Goal: Find contact information: Find contact information

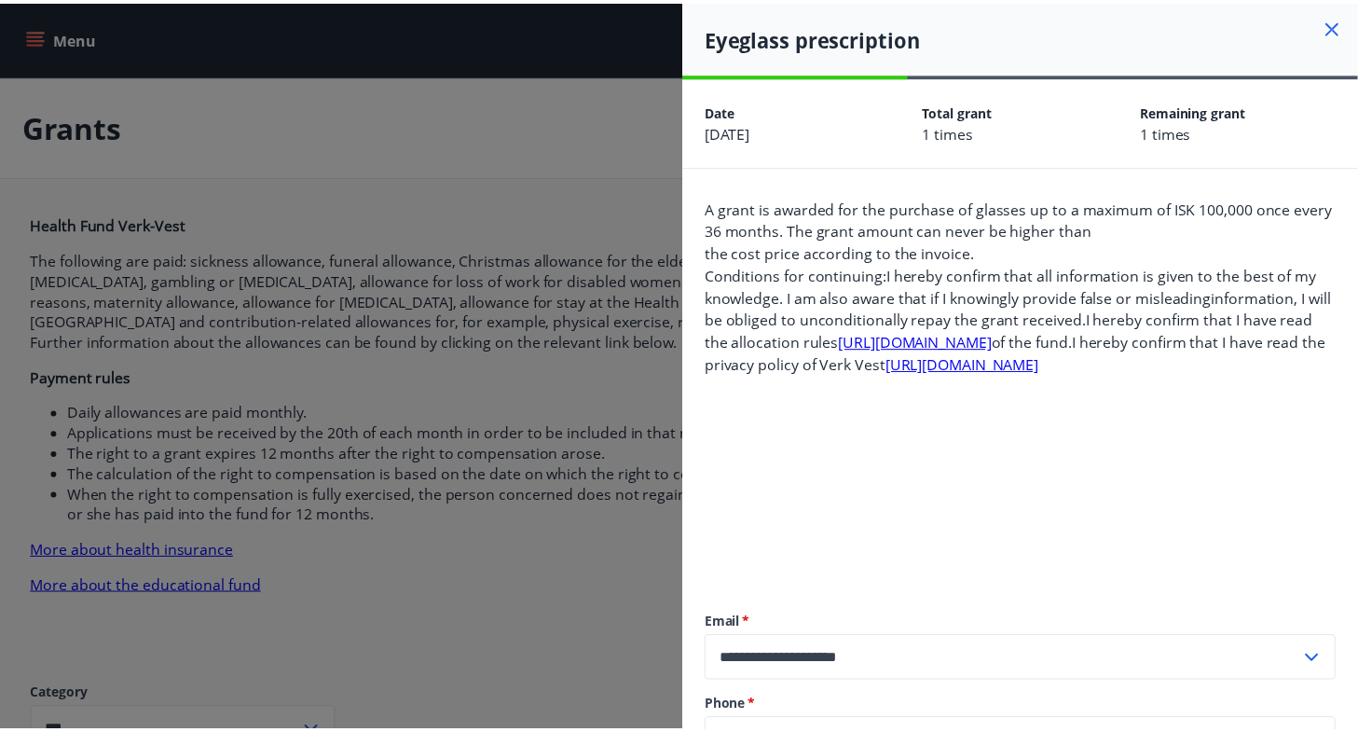
scroll to position [1520, 0]
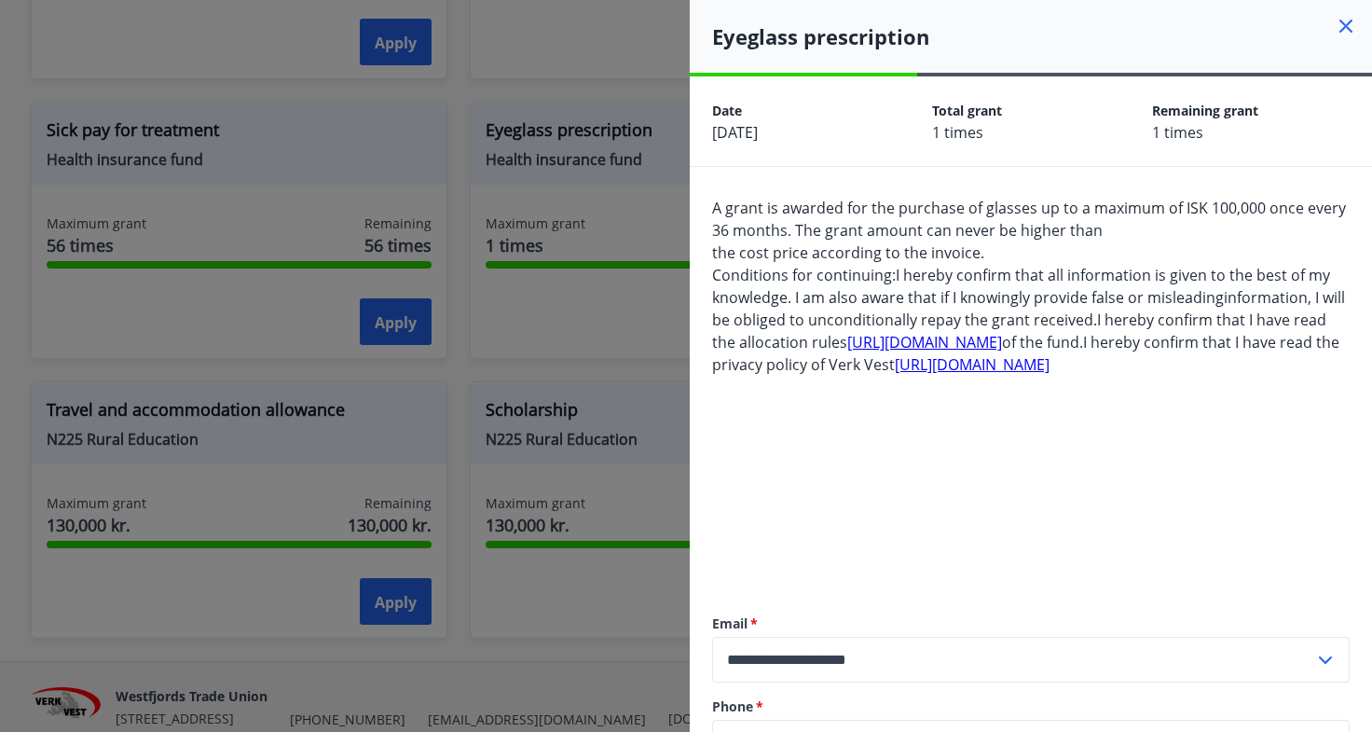
drag, startPoint x: 997, startPoint y: 391, endPoint x: 706, endPoint y: 212, distance: 341.4
click at [706, 212] on div "**********" at bounding box center [1031, 485] width 682 height 636
copy span "A grant is awarded for the purchase of glasses up to a maximum of ISK 100,000 o…"
click at [596, 95] on div at bounding box center [686, 366] width 1372 height 732
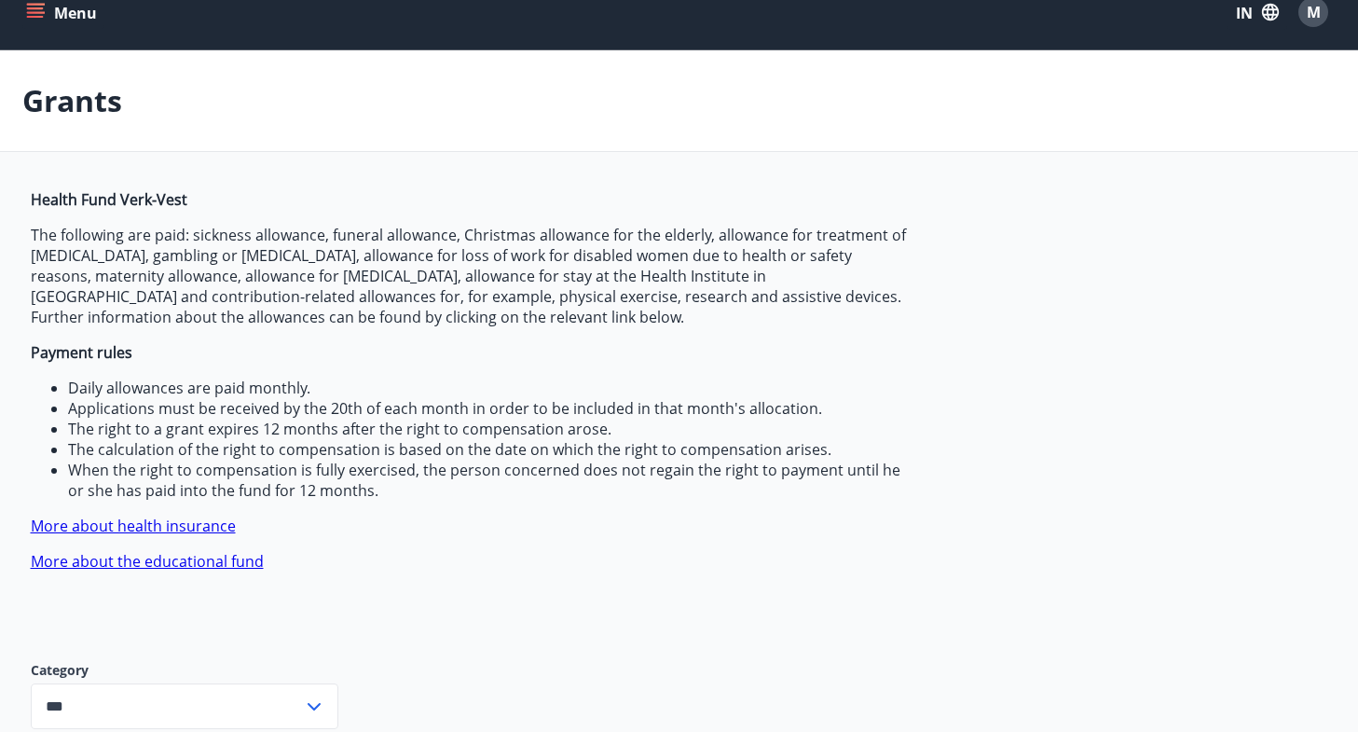
scroll to position [0, 0]
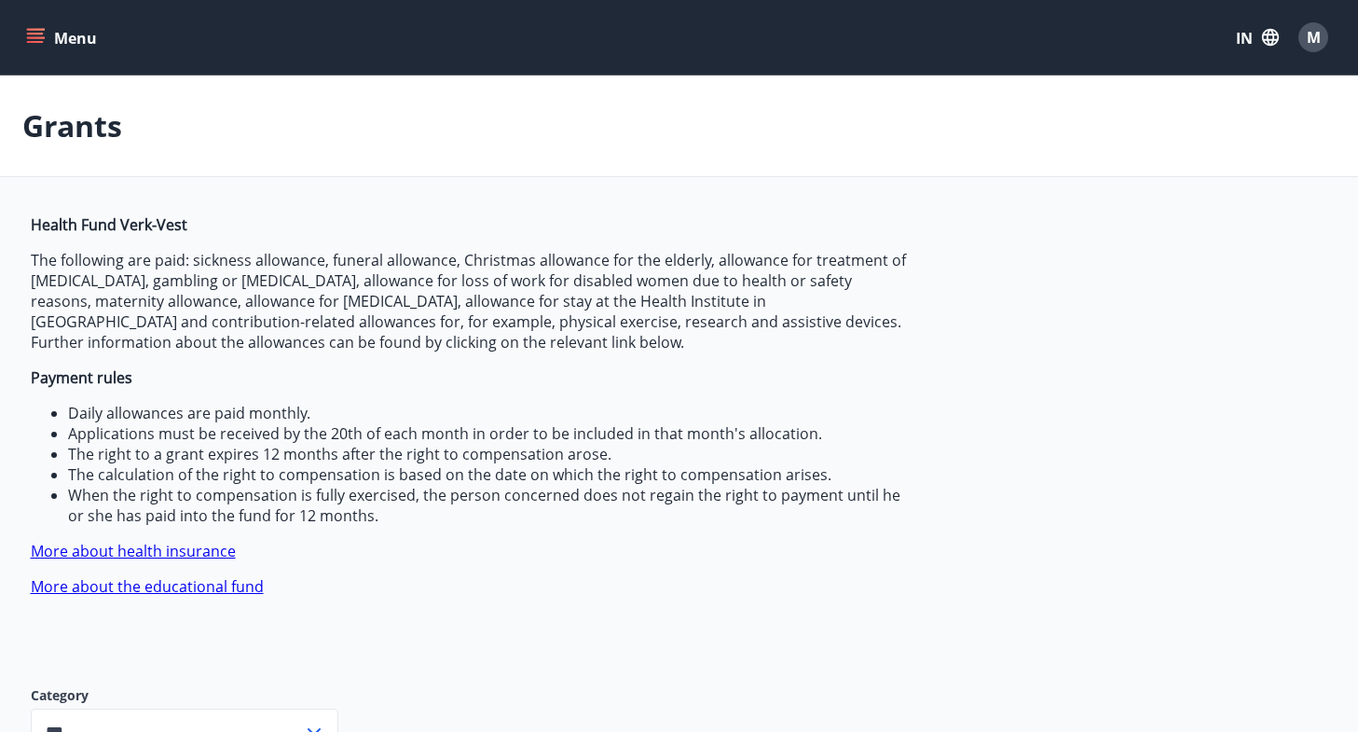
click at [78, 27] on font "Menu" at bounding box center [75, 37] width 43 height 22
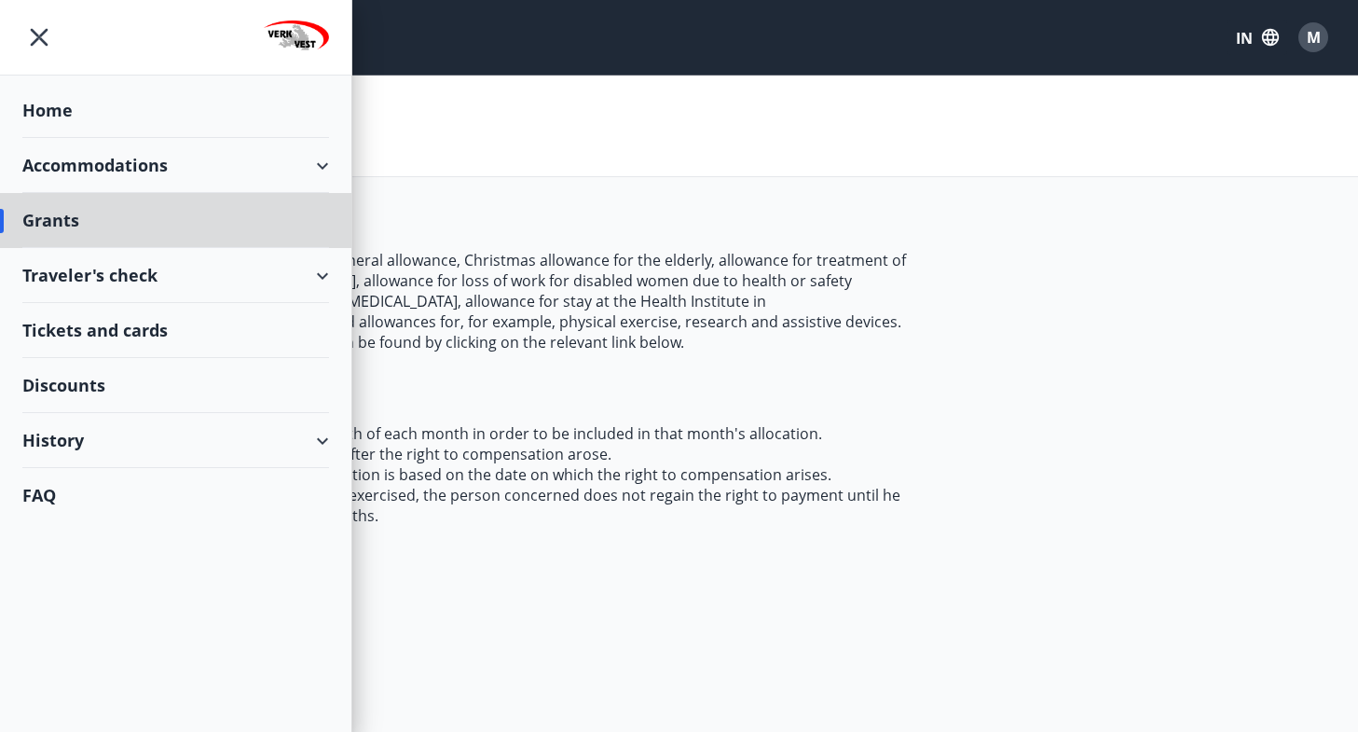
click at [62, 118] on font "Home" at bounding box center [47, 110] width 50 height 22
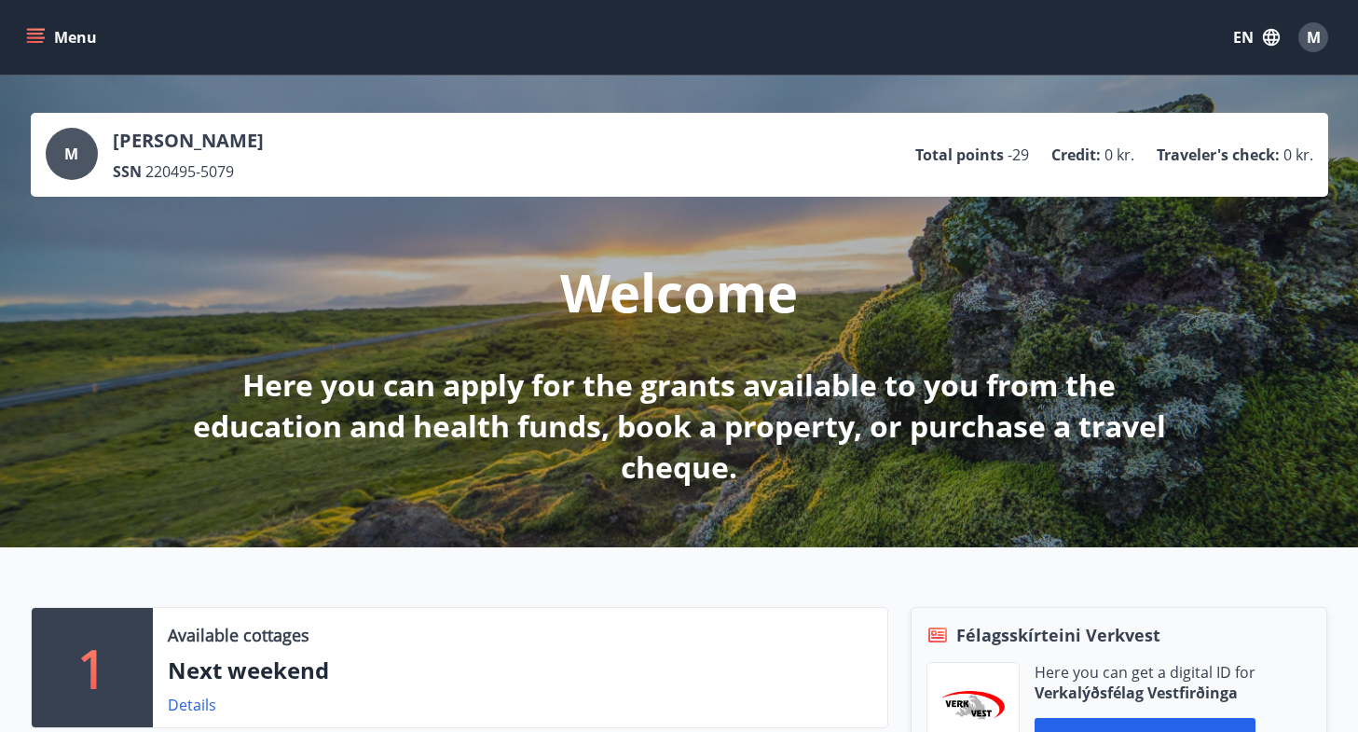
click at [722, 166] on div "M [PERSON_NAME] SSN 220495-5079 Total points -29 Credit : 0 kr. Traveler's chec…" at bounding box center [679, 155] width 1267 height 54
drag, startPoint x: 906, startPoint y: 143, endPoint x: 1025, endPoint y: 156, distance: 120.0
click at [1025, 156] on div "M [PERSON_NAME] SSN 220495-5079 Total points -29 Credit : 0 kr. Traveler's chec…" at bounding box center [679, 155] width 1267 height 54
copy li "Total points -29"
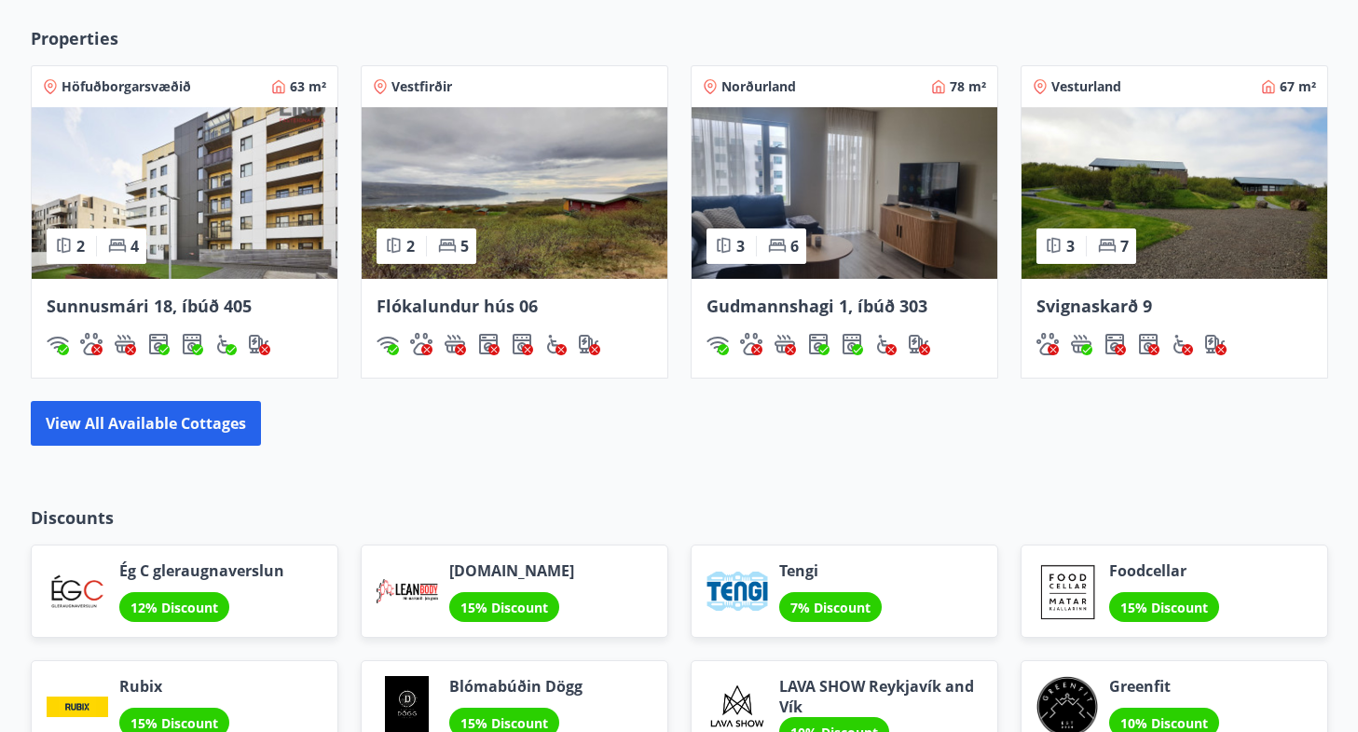
scroll to position [1571, 0]
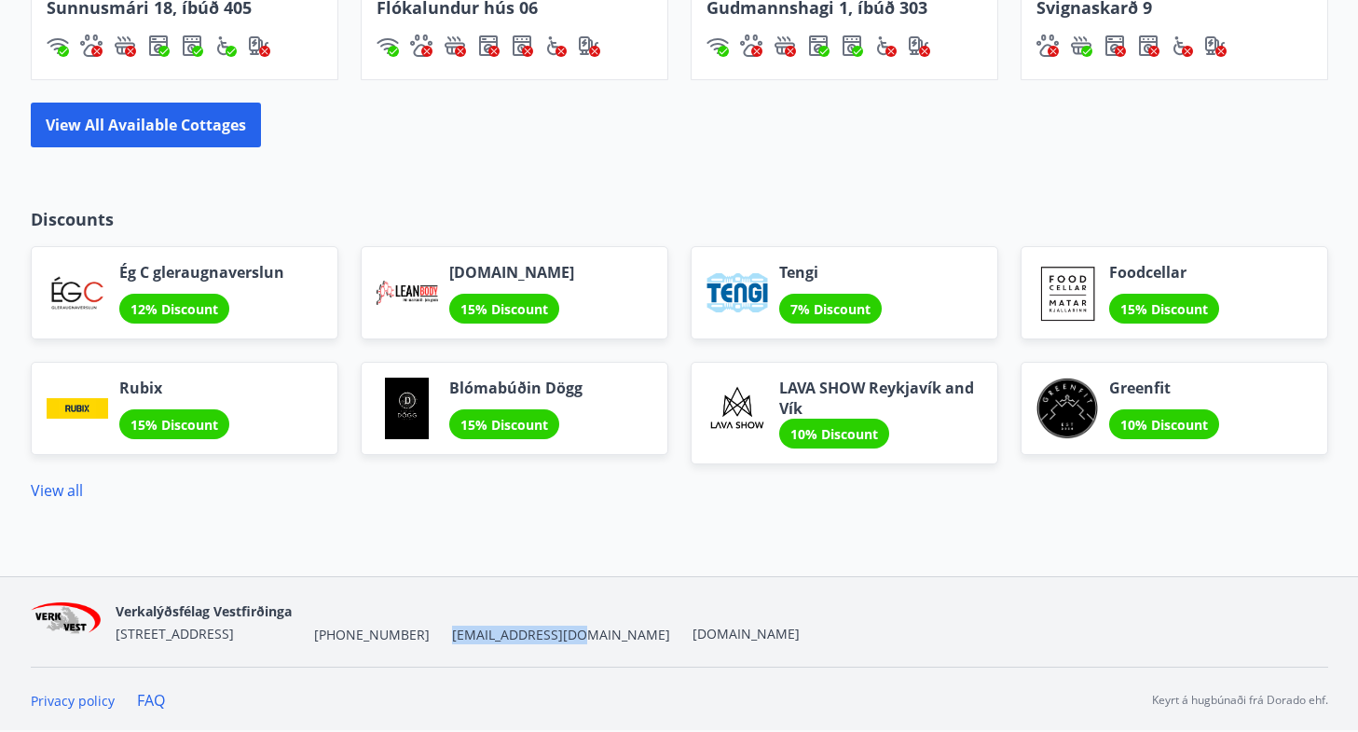
drag, startPoint x: 550, startPoint y: 628, endPoint x: 426, endPoint y: 635, distance: 124.1
click at [426, 635] on div "Verkalýðsfélag Vestfirðinga [STREET_ADDRESS] [PHONE_NUMBER] [EMAIL_ADDRESS][DOM…" at bounding box center [458, 621] width 684 height 45
copy span "[EMAIL_ADDRESS][DOMAIN_NAME]"
